Goal: Information Seeking & Learning: Learn about a topic

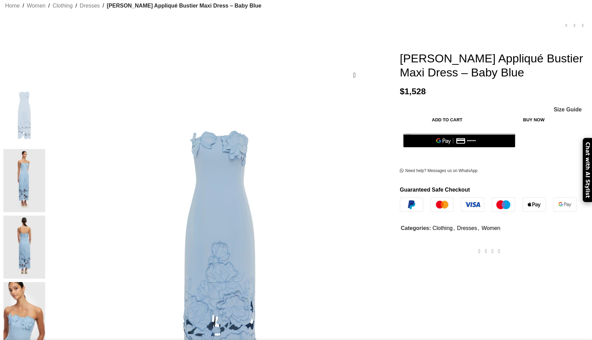
scroll to position [58, 0]
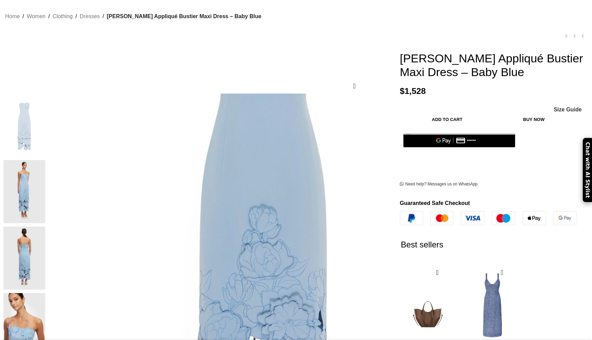
click at [45, 226] on img at bounding box center [24, 257] width 42 height 63
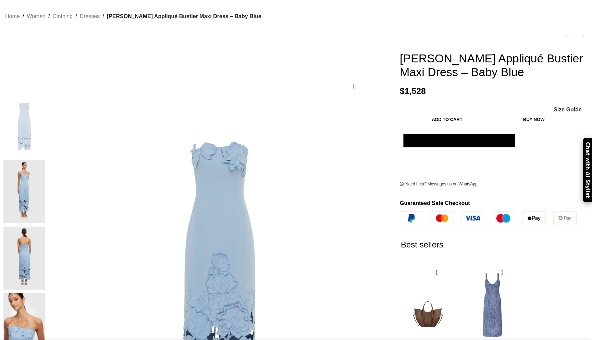
click at [45, 226] on img at bounding box center [24, 257] width 42 height 63
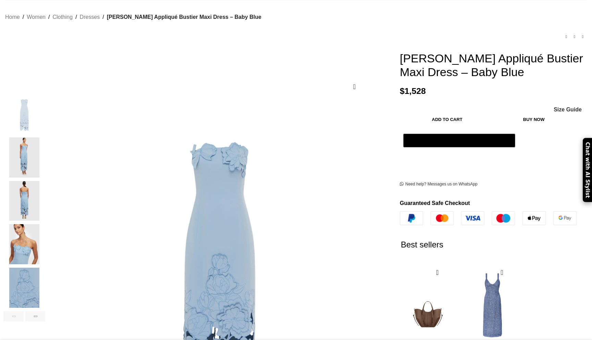
click at [45, 238] on img "4 / 6" at bounding box center [24, 244] width 42 height 40
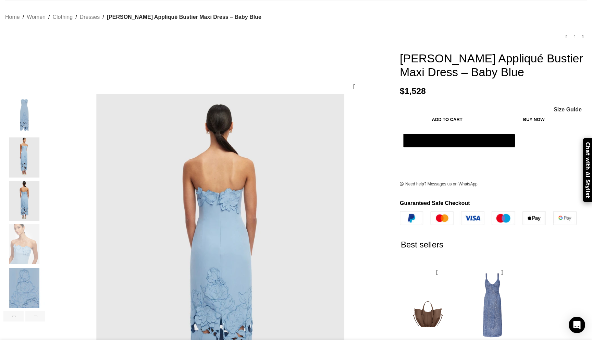
click at [45, 154] on img "2 / 6" at bounding box center [24, 157] width 42 height 40
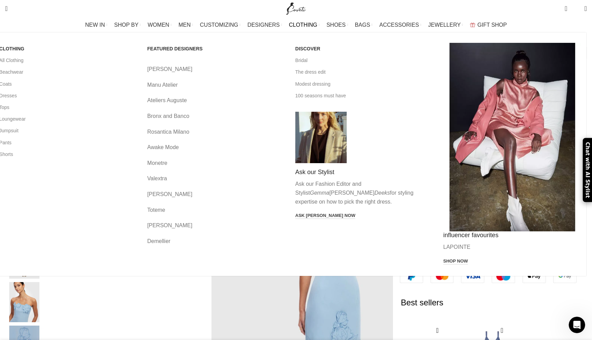
scroll to position [0, 216]
click at [108, 97] on link "Dresses" at bounding box center [68, 96] width 138 height 12
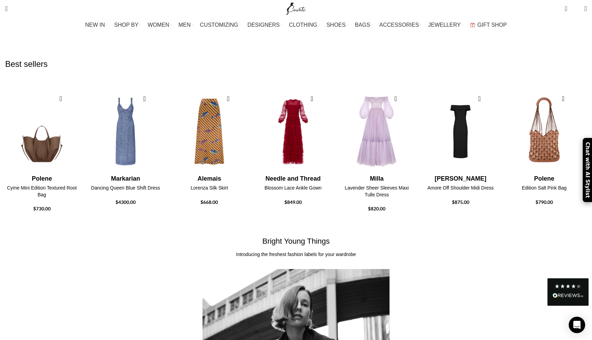
scroll to position [1093, 0]
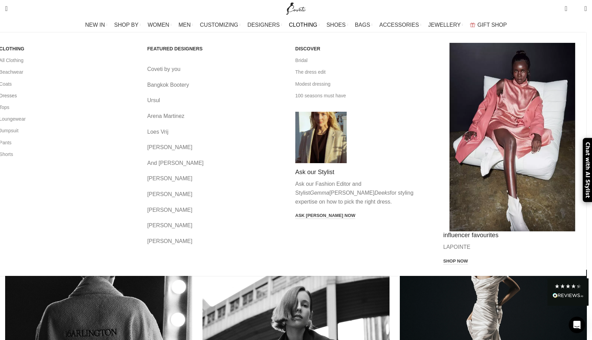
click at [101, 97] on link "Dresses" at bounding box center [68, 96] width 138 height 12
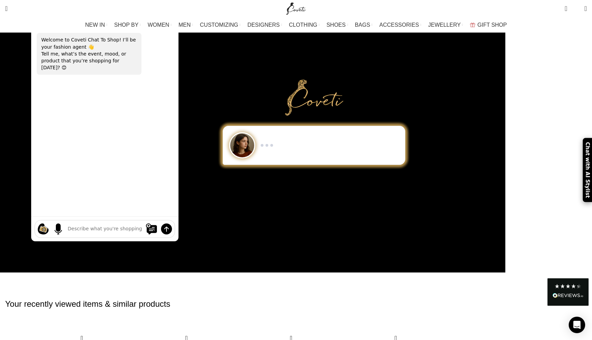
scroll to position [72, 0]
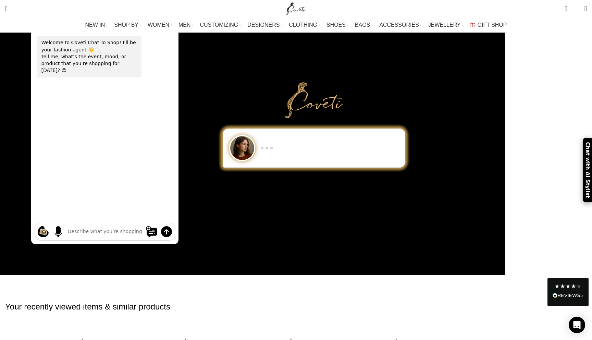
click at [142, 228] on textarea at bounding box center [105, 231] width 74 height 7
type textarea "wedding guest dress"
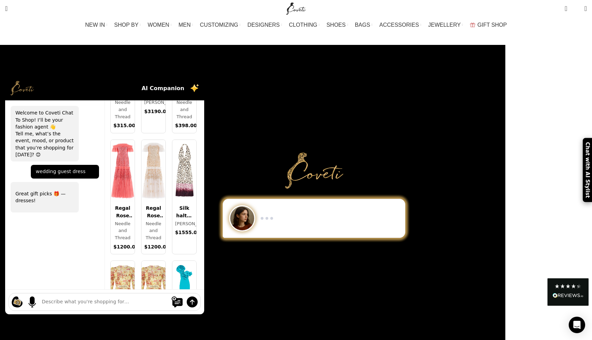
scroll to position [1131, 0]
